Goal: Communication & Community: Ask a question

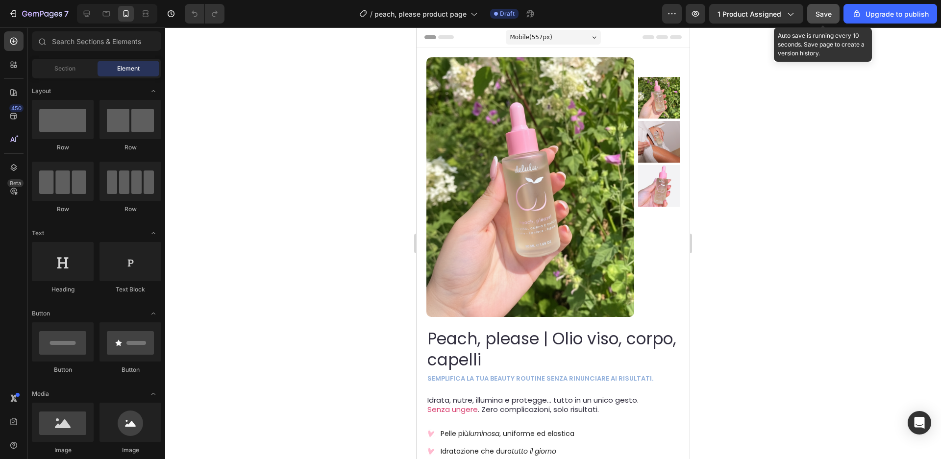
click at [831, 13] on span "Save" at bounding box center [824, 14] width 16 height 8
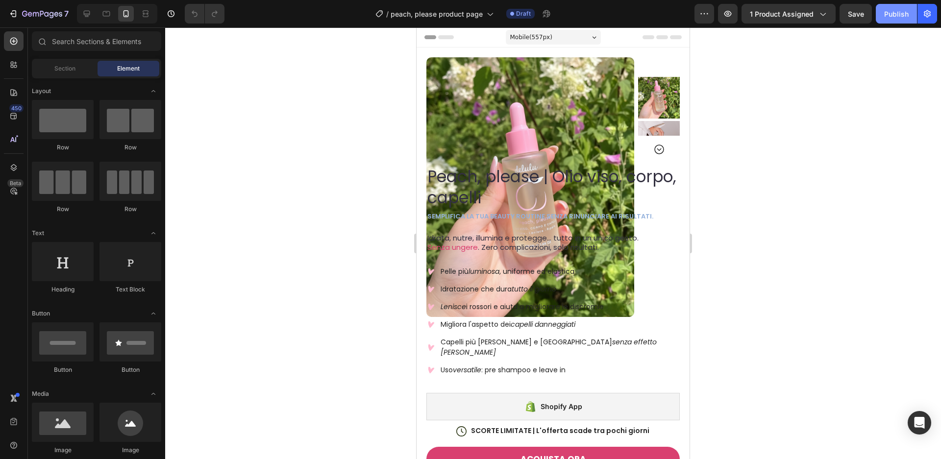
click at [910, 13] on button "Publish" at bounding box center [896, 14] width 41 height 20
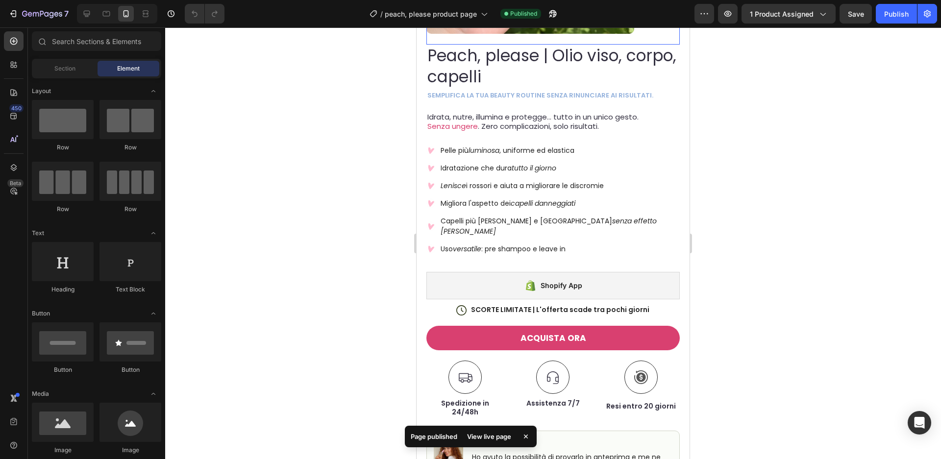
scroll to position [312, 0]
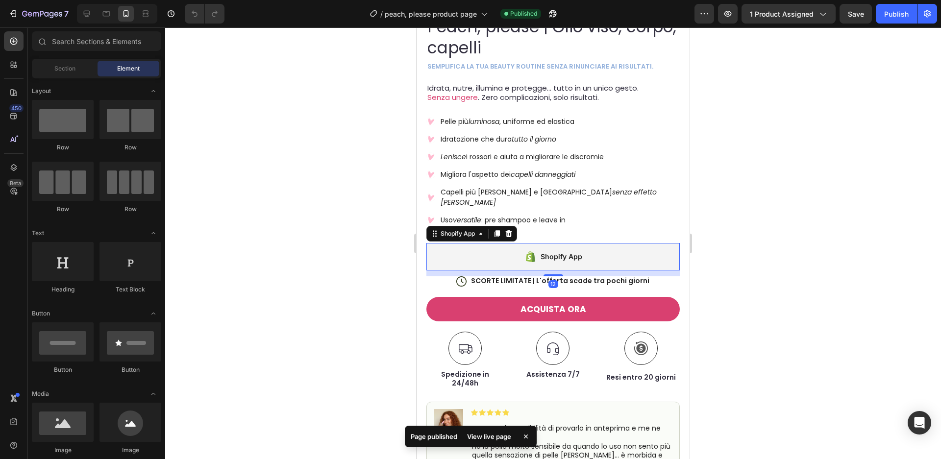
click at [568, 251] on div "Shopify App" at bounding box center [562, 257] width 42 height 12
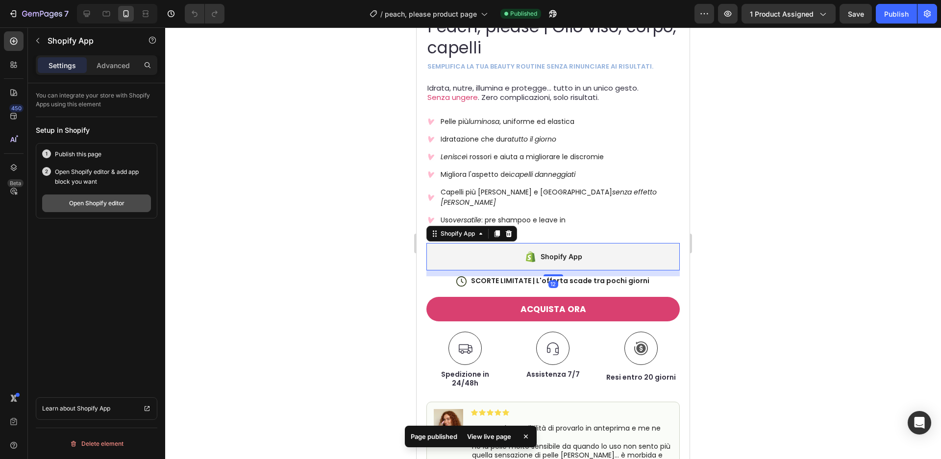
click at [108, 203] on div "Open Shopify editor" at bounding box center [96, 203] width 55 height 9
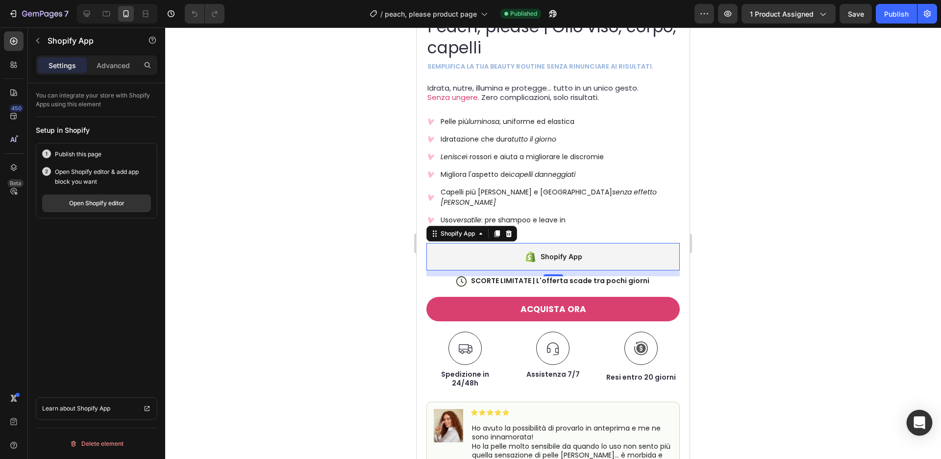
click at [923, 429] on div "Open Intercom Messenger" at bounding box center [920, 423] width 26 height 26
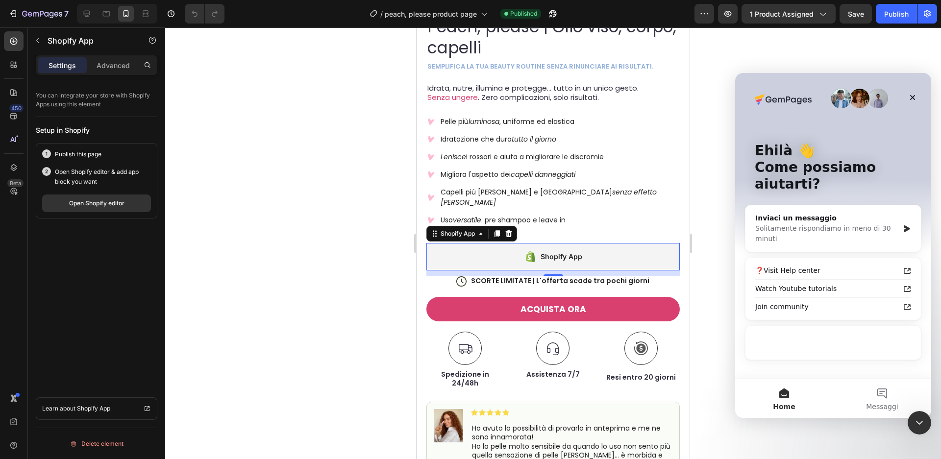
scroll to position [0, 0]
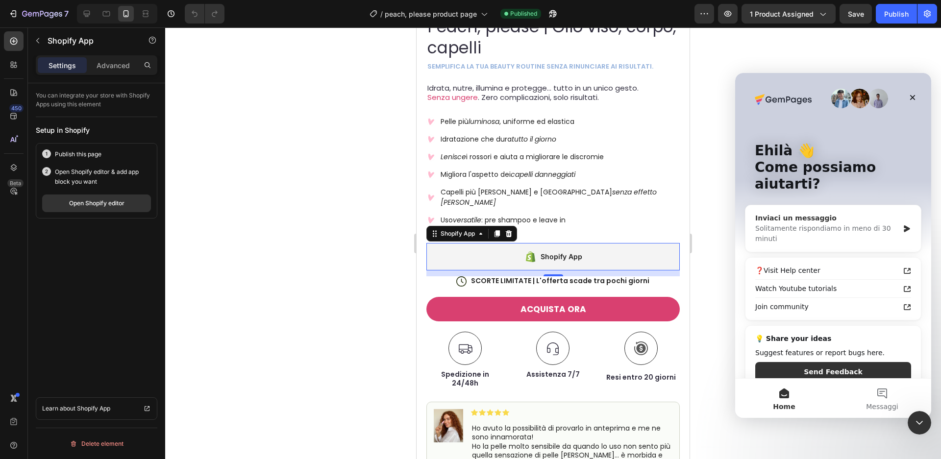
click at [832, 225] on div "Solitamente rispondiamo in meno di 30 minuti" at bounding box center [827, 234] width 144 height 21
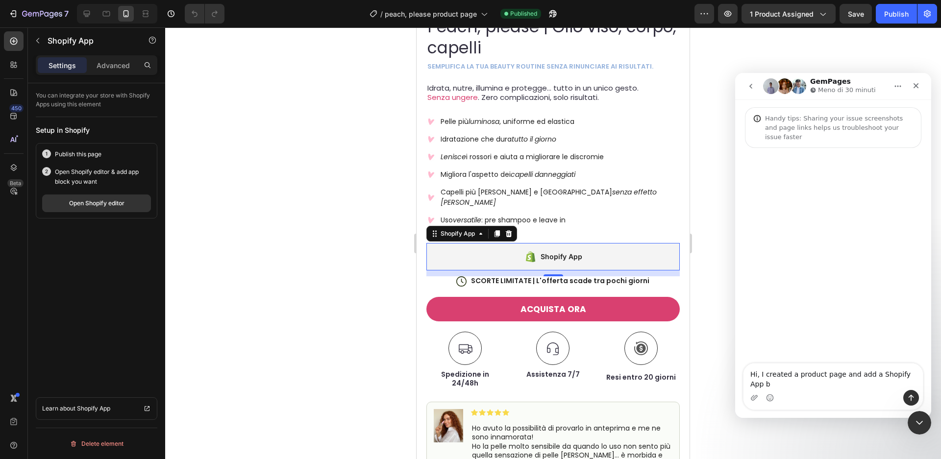
type textarea "Hi, I created a product page and add a Shopify App"
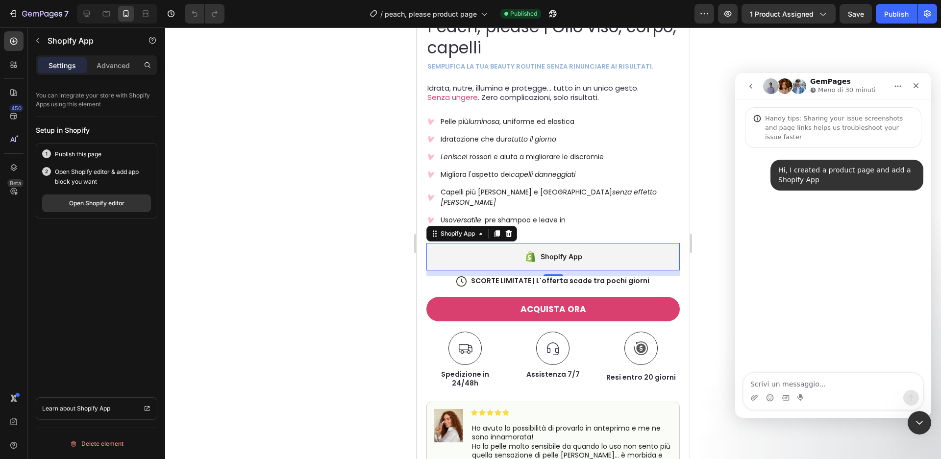
type textarea "b"
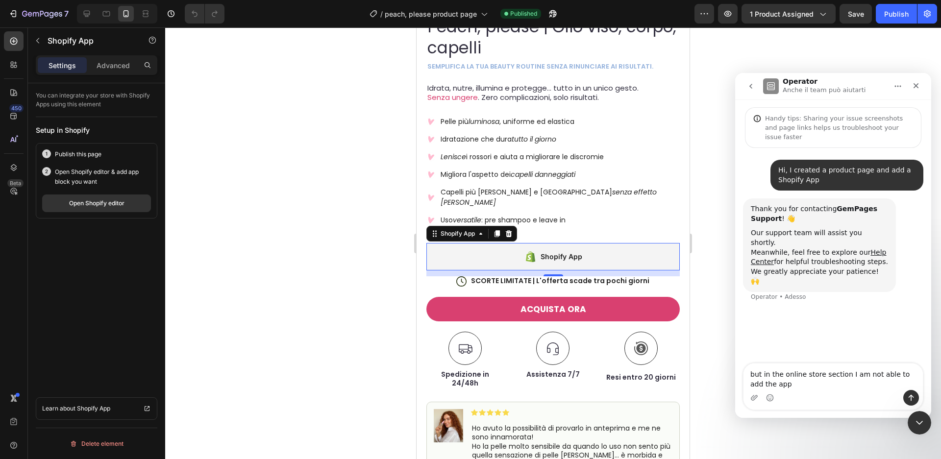
type textarea "but in the online store section I am not able to add the app"
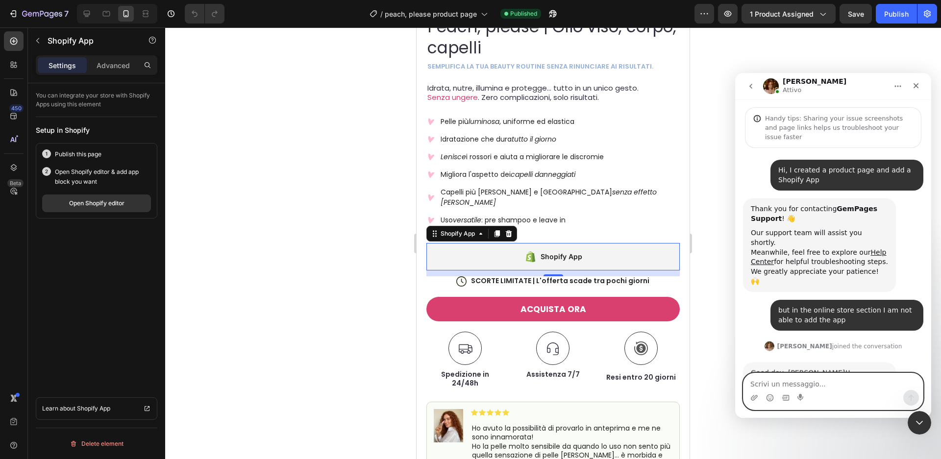
scroll to position [45, 0]
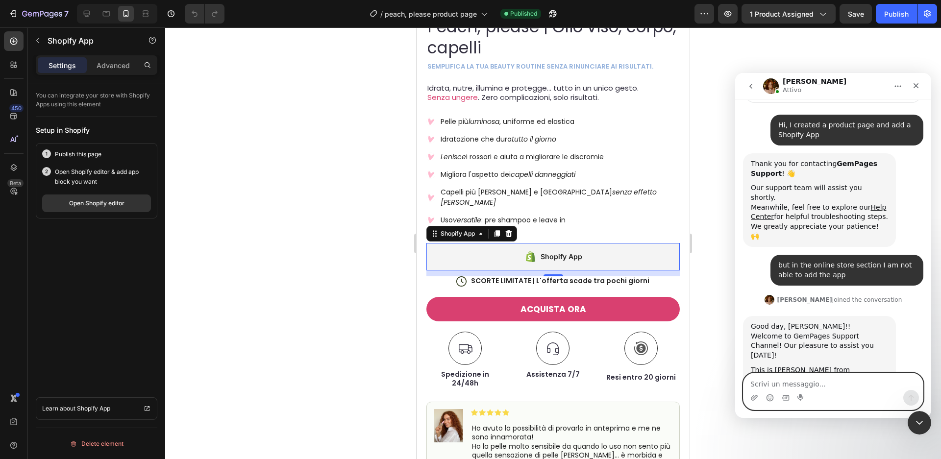
click at [832, 377] on textarea "Scrivi un messaggio..." at bounding box center [833, 381] width 179 height 17
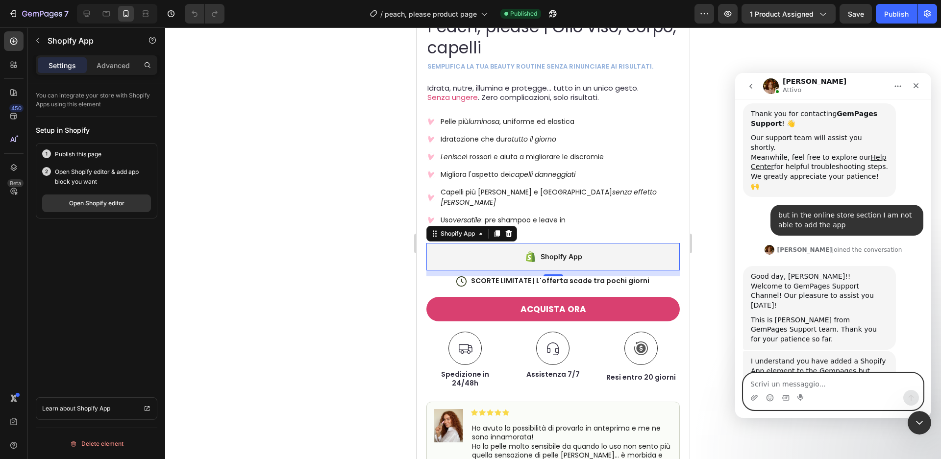
scroll to position [96, 0]
click at [831, 385] on textarea "Scrivi un messaggio..." at bounding box center [833, 381] width 179 height 17
click at [832, 384] on textarea "Scrivi un messaggio..." at bounding box center [833, 381] width 179 height 17
type textarea "yes right"
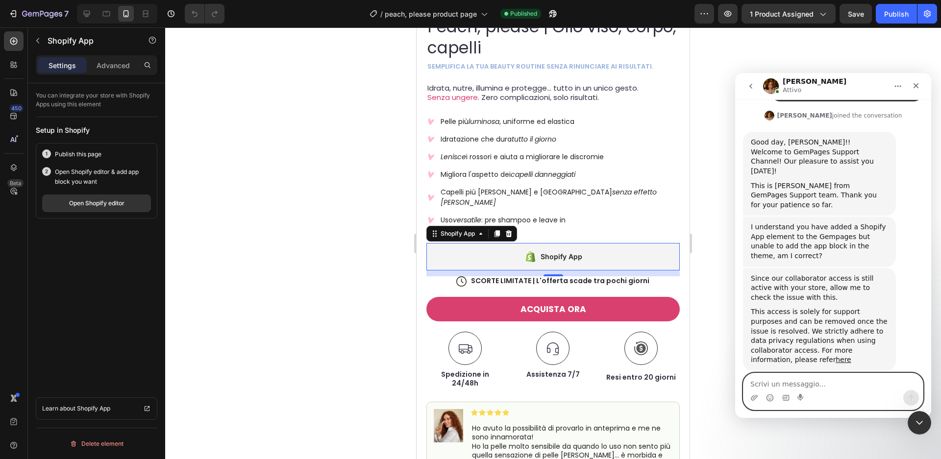
scroll to position [258, 0]
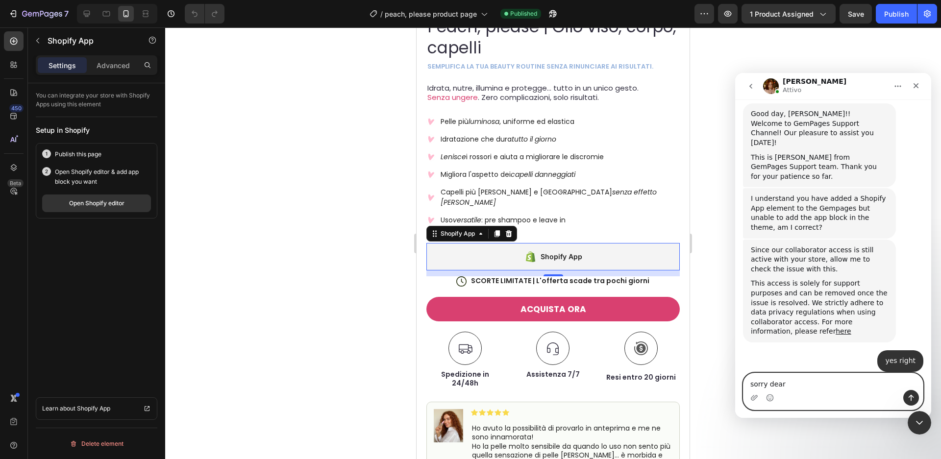
type textarea "sorry dear"
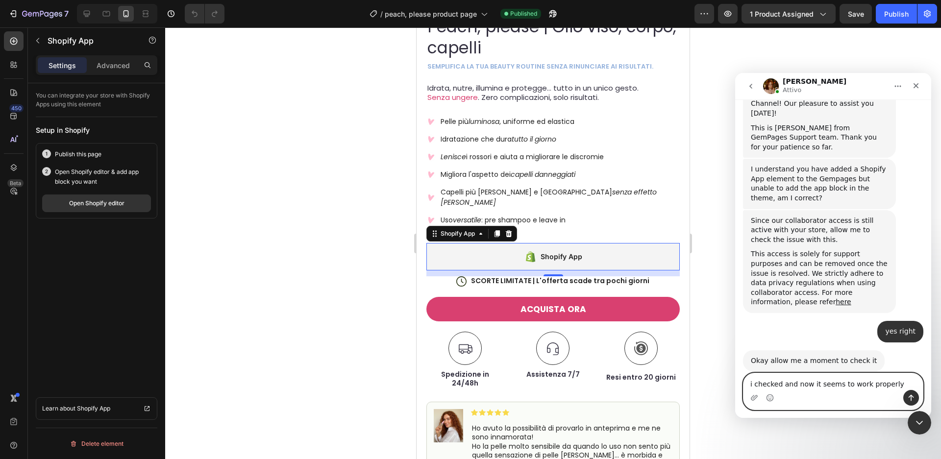
type textarea "i checked and now it seems to work properly"
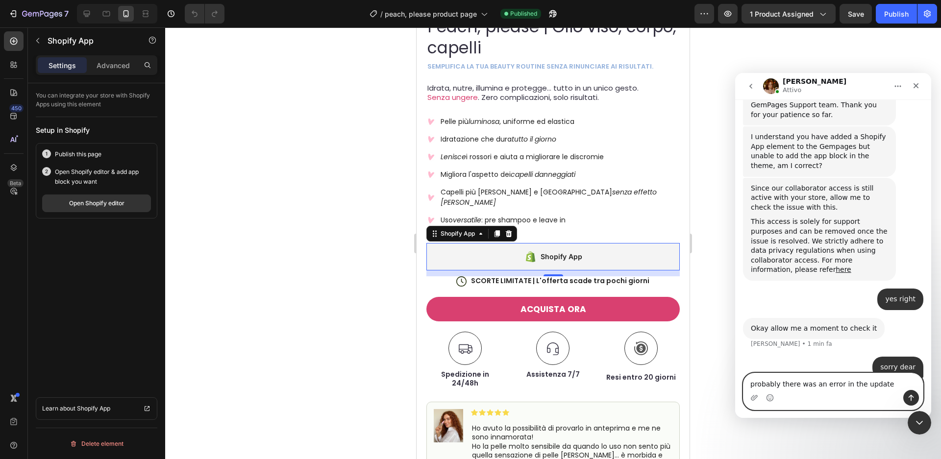
type textarea "probably there was an error in the updates"
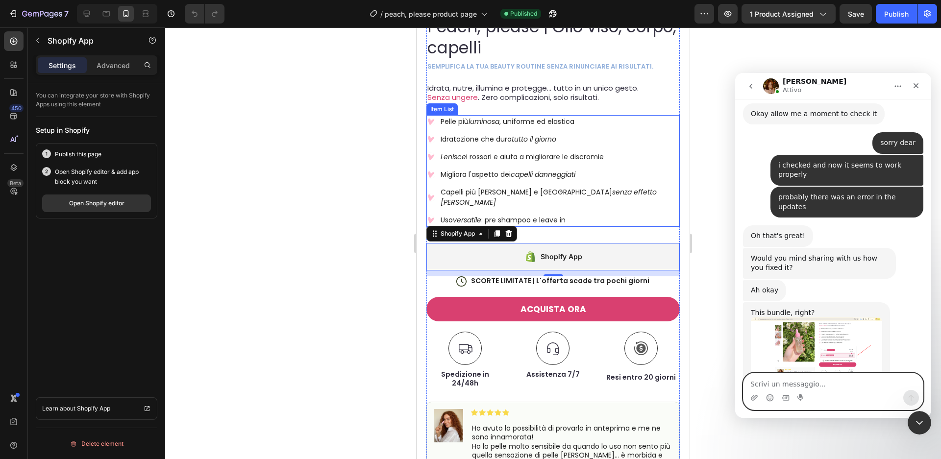
scroll to position [539, 0]
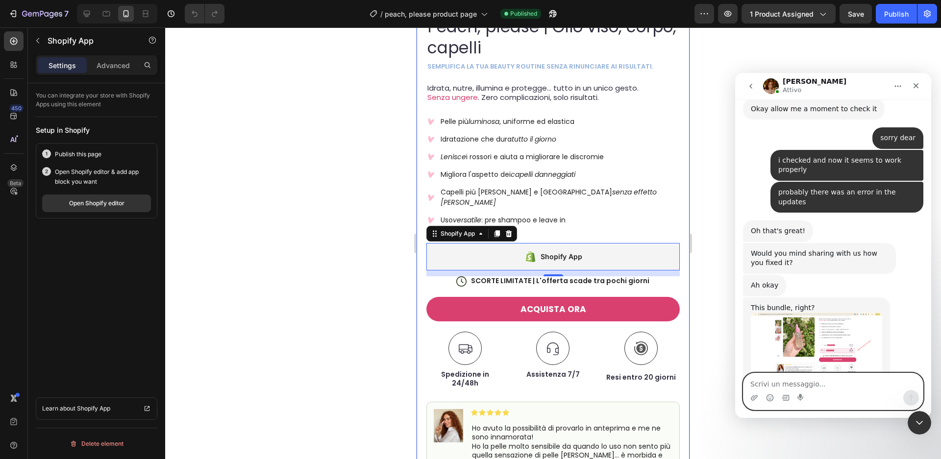
click at [813, 387] on textarea "Scrivi un messaggio..." at bounding box center [833, 381] width 179 height 17
type textarea "GREAT!"
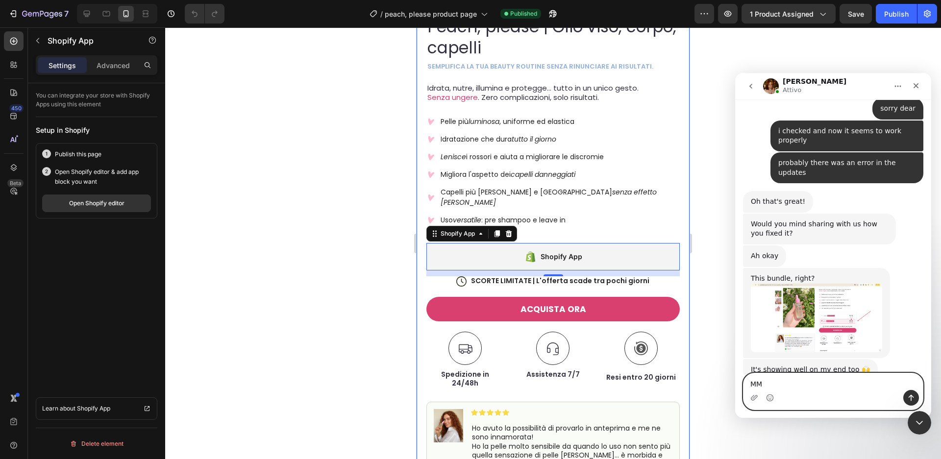
type textarea "M"
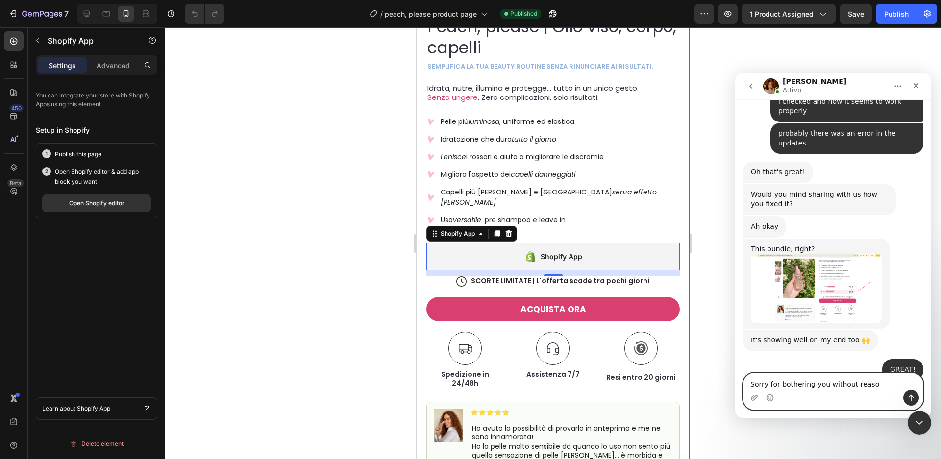
type textarea "Sorry for bothering you without reason"
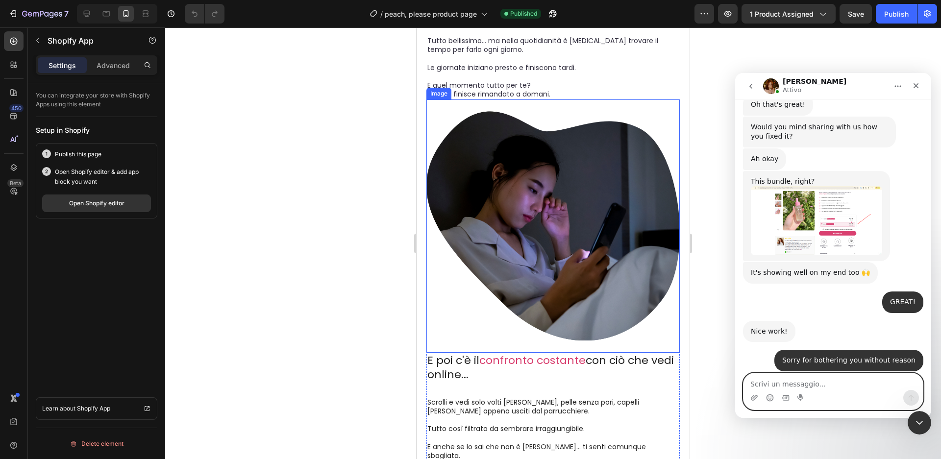
scroll to position [1775, 0]
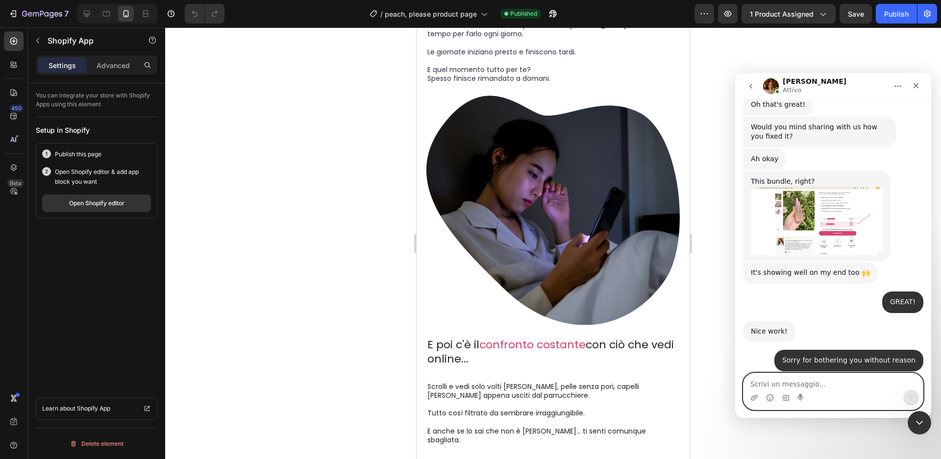
click at [786, 383] on textarea "Scrivi un messaggio..." at bounding box center [833, 381] width 179 height 17
type textarea "no thank you!"
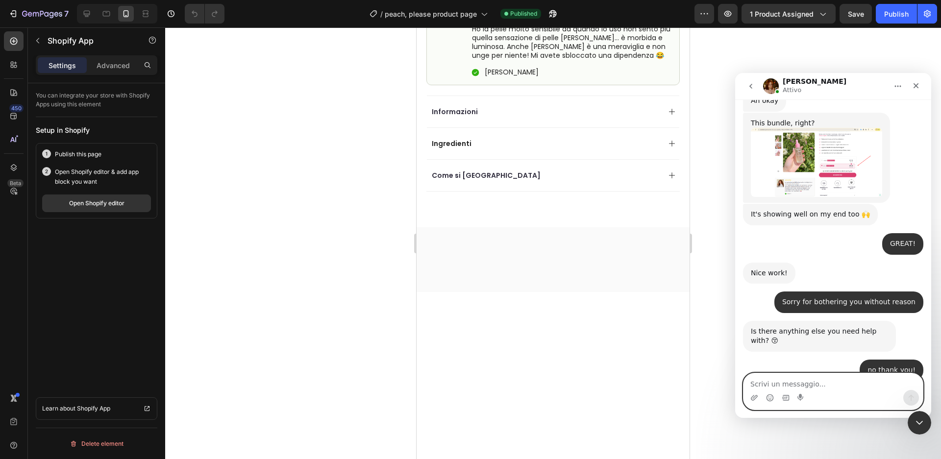
scroll to position [0, 0]
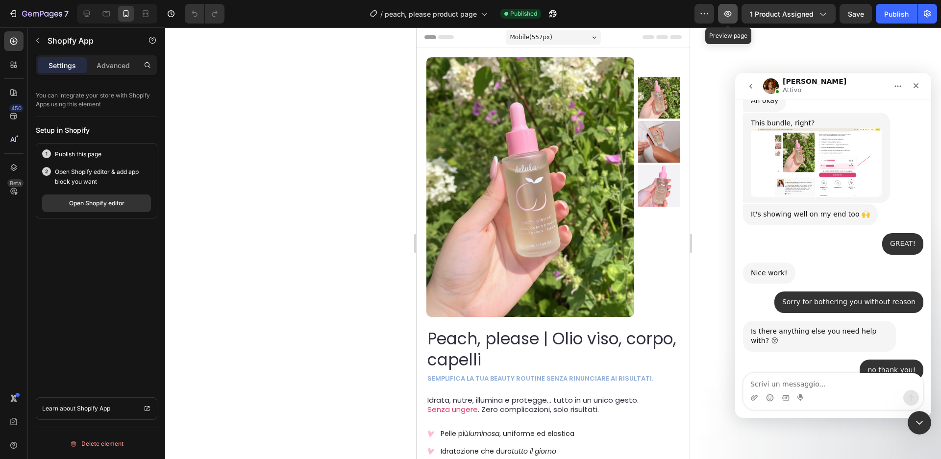
click at [731, 12] on icon "button" at bounding box center [727, 14] width 7 height 6
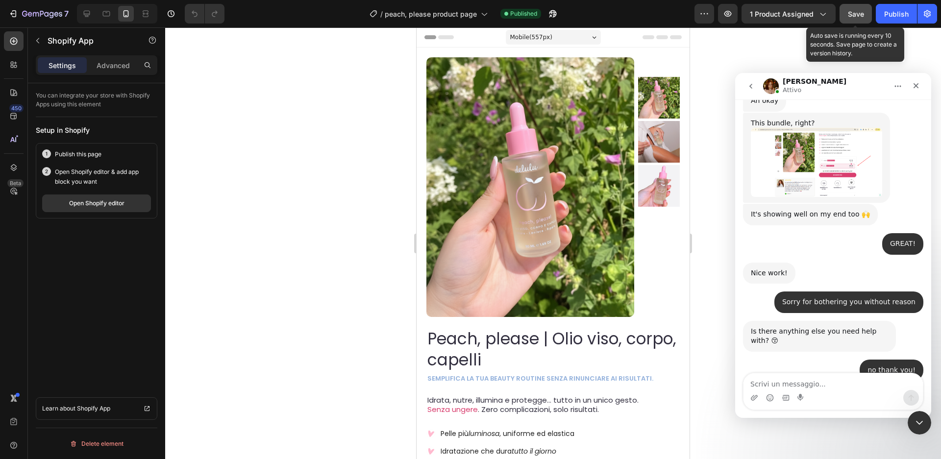
click at [857, 9] on div "Save" at bounding box center [856, 14] width 16 height 10
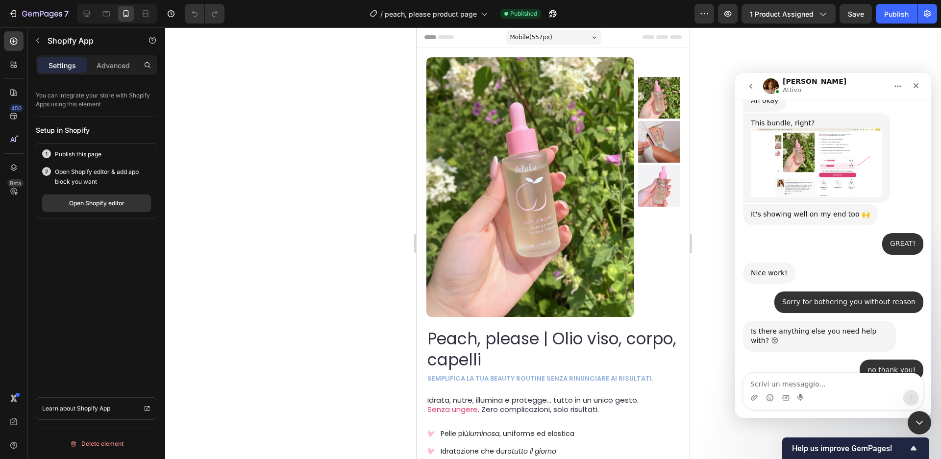
scroll to position [766, 0]
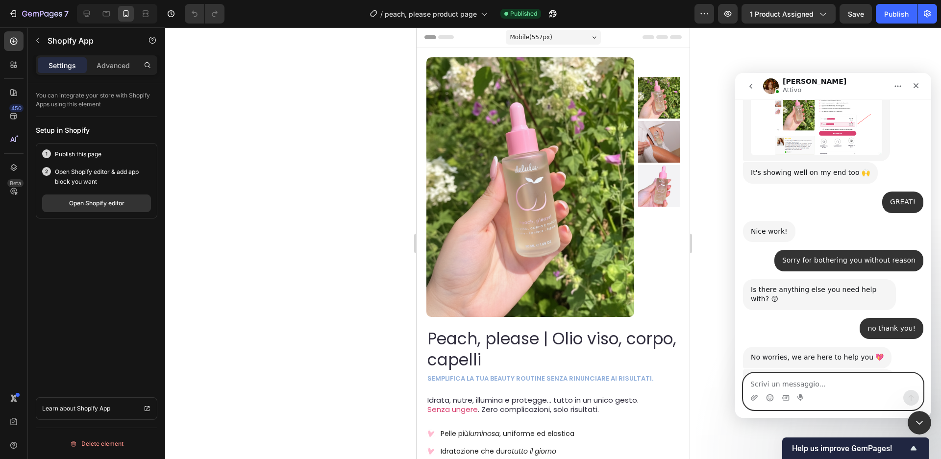
click at [812, 382] on textarea "Scrivi un messaggio..." at bounding box center [833, 381] width 179 height 17
type textarea "yes sure"
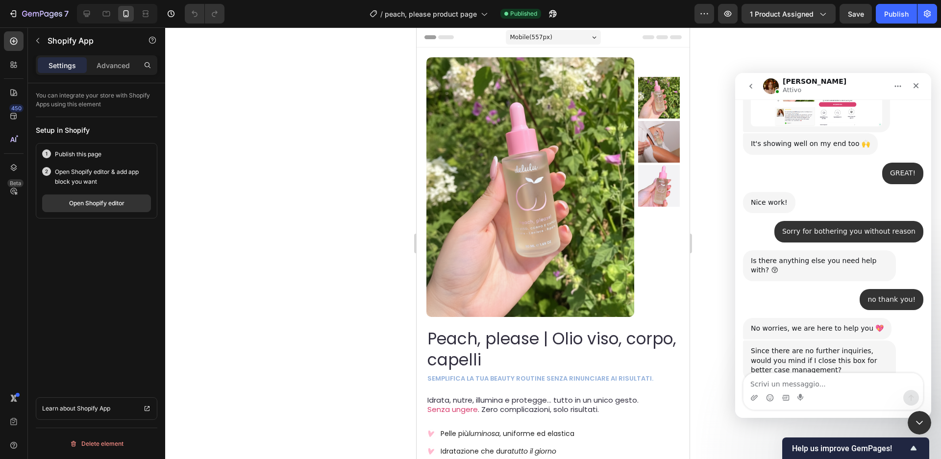
drag, startPoint x: 1628, startPoint y: 90, endPoint x: 797, endPoint y: 78, distance: 831.4
click at [851, 18] on div "Save" at bounding box center [856, 14] width 16 height 10
click at [725, 18] on icon "button" at bounding box center [728, 14] width 10 height 10
click at [902, 16] on div "Publish" at bounding box center [896, 14] width 25 height 10
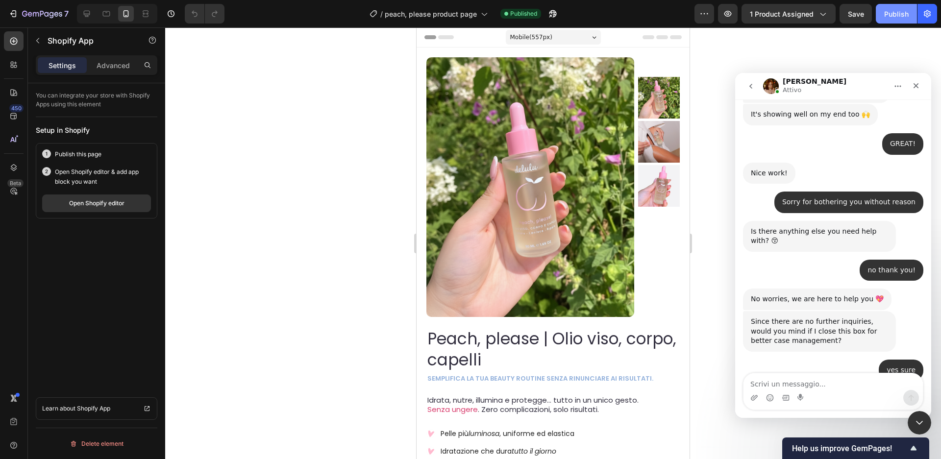
click at [890, 13] on div "Publish" at bounding box center [896, 14] width 25 height 10
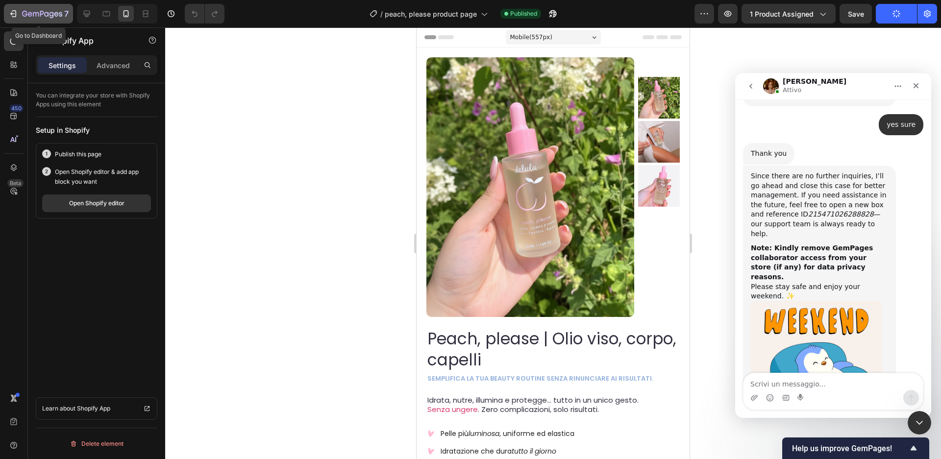
scroll to position [1078, 0]
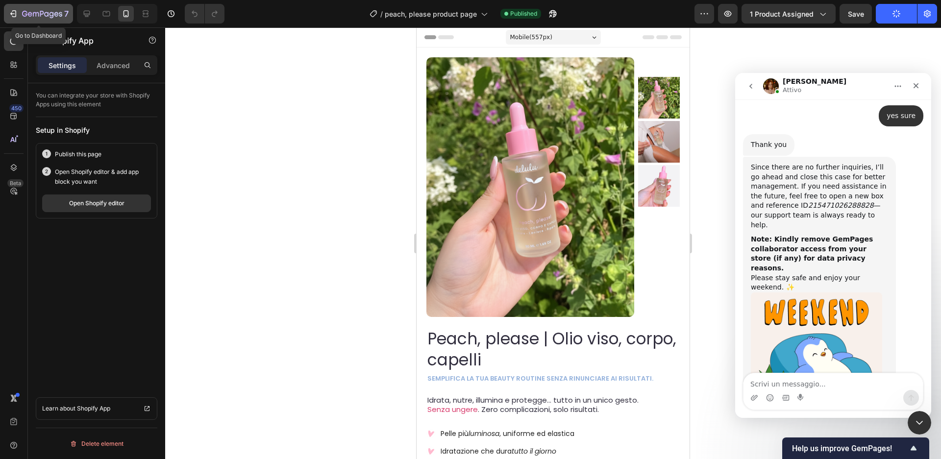
click at [18, 13] on icon "button" at bounding box center [13, 14] width 10 height 10
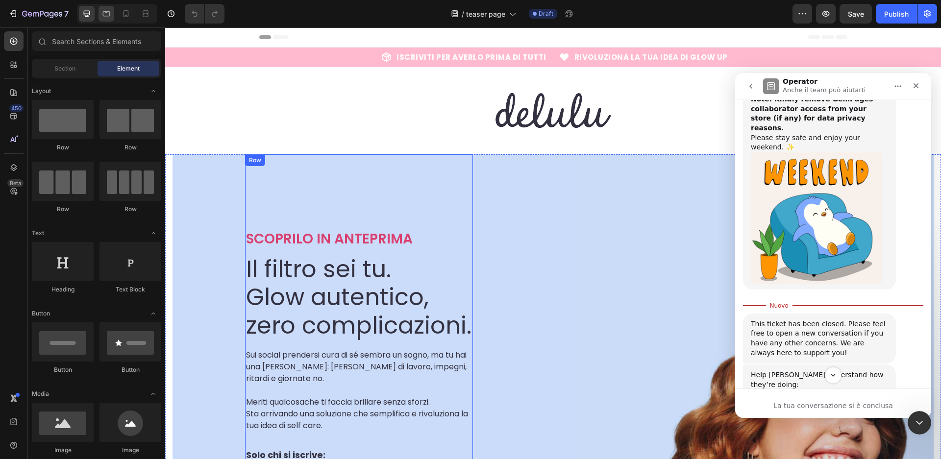
scroll to position [1, 0]
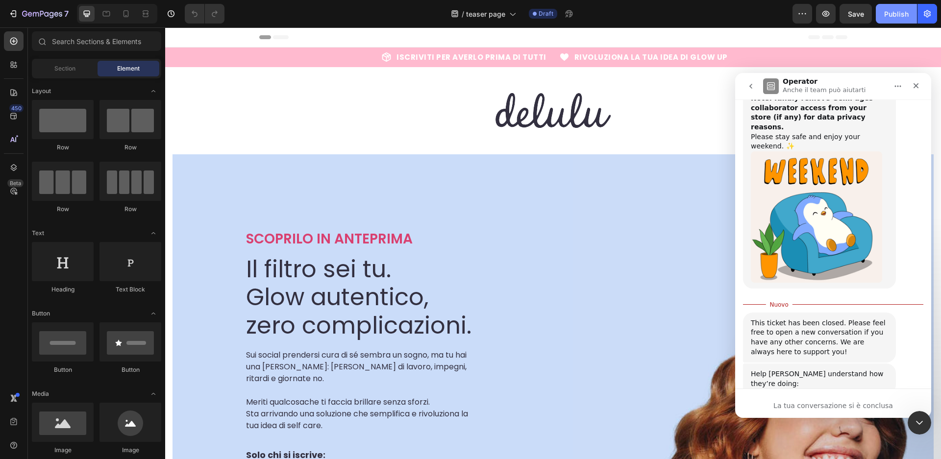
click at [893, 11] on div "Publish" at bounding box center [896, 14] width 25 height 10
click at [916, 86] on icon "Chiudi" at bounding box center [916, 85] width 5 height 5
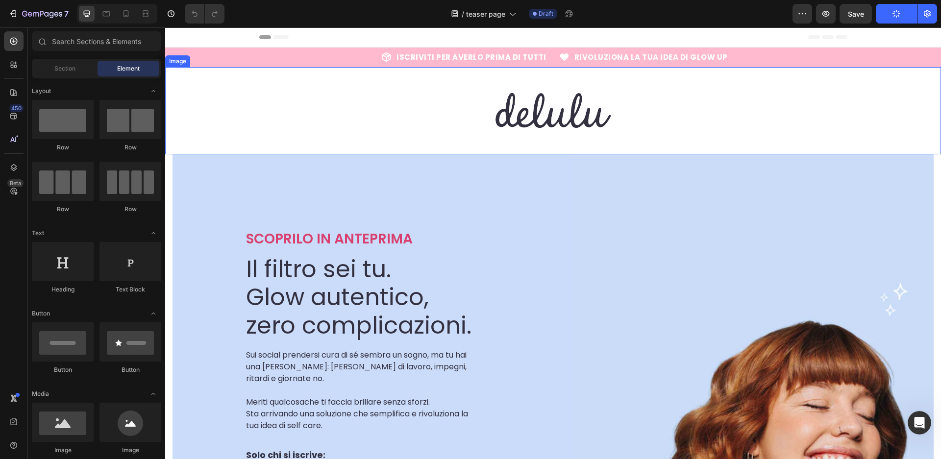
scroll to position [1202, 0]
